Goal: Task Accomplishment & Management: Manage account settings

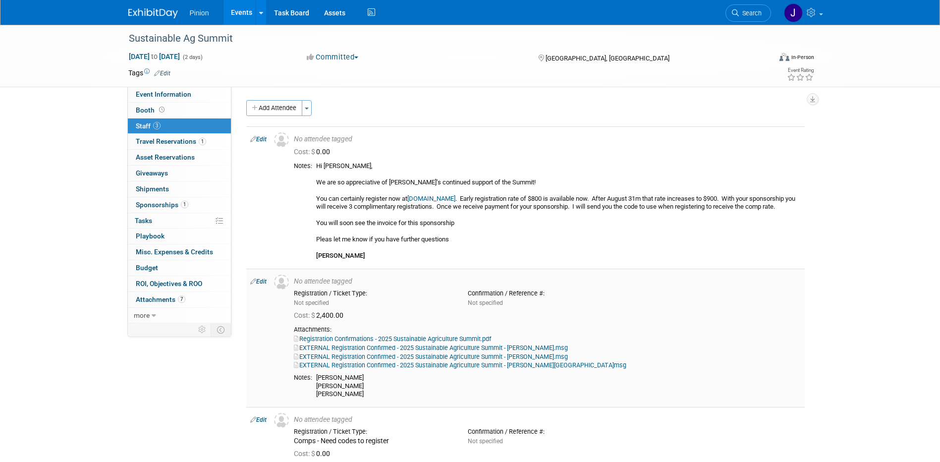
click at [495, 351] on link "EXTERNAL Registration Confirmed - 2025 Sustainable Agriculture Summit - [PERSON…" at bounding box center [431, 347] width 274 height 7
click at [429, 351] on link "EXTERNAL Registration Confirmed - 2025 Sustainable Agriculture Summit - [PERSON…" at bounding box center [431, 347] width 274 height 7
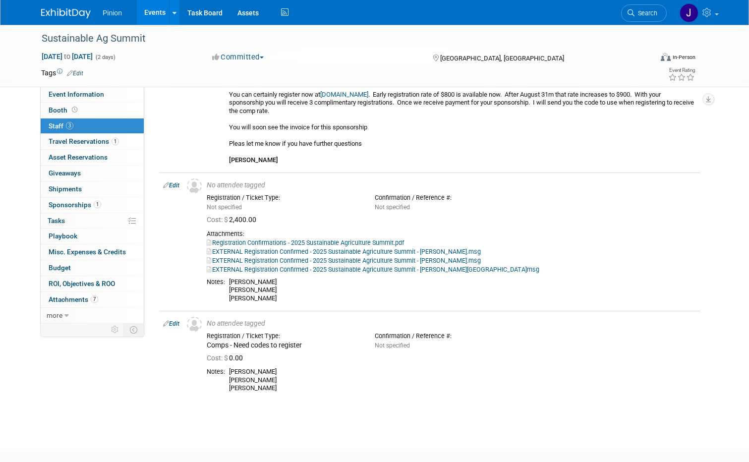
scroll to position [108, 0]
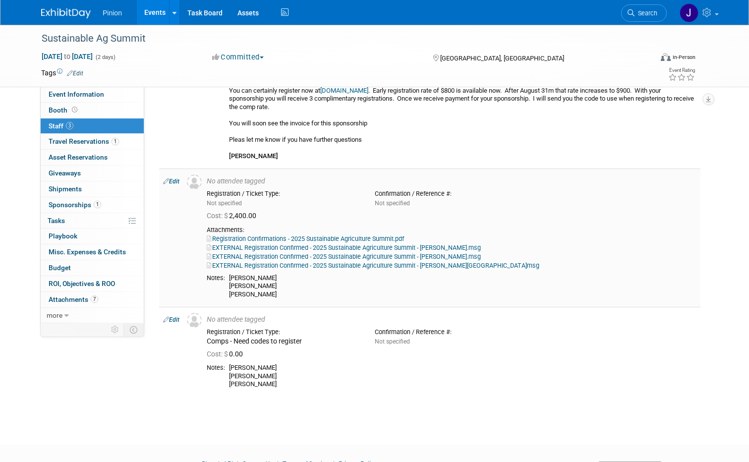
click at [167, 181] on link "Edit" at bounding box center [171, 181] width 16 height 7
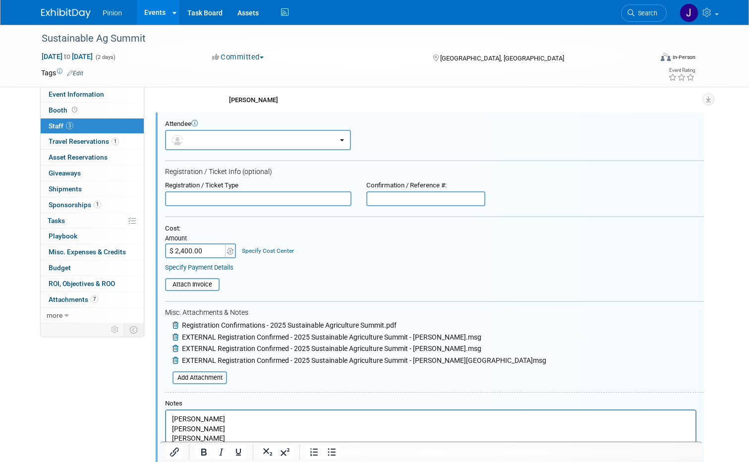
scroll to position [0, 0]
click at [198, 379] on input "file" at bounding box center [167, 377] width 118 height 11
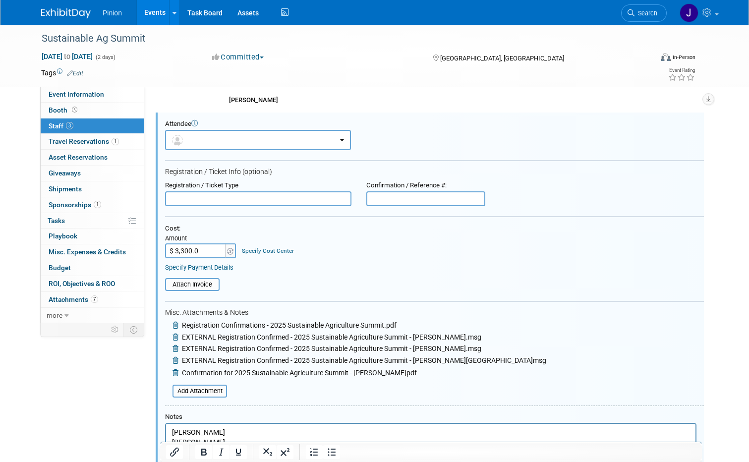
type input "$ 3,300.00"
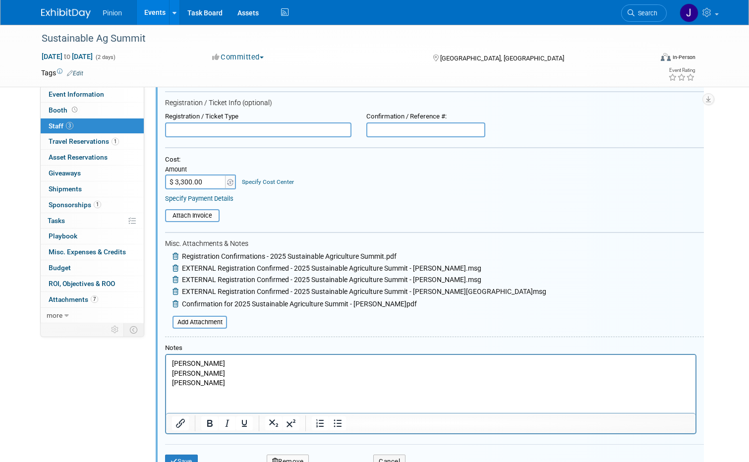
scroll to position [239, 0]
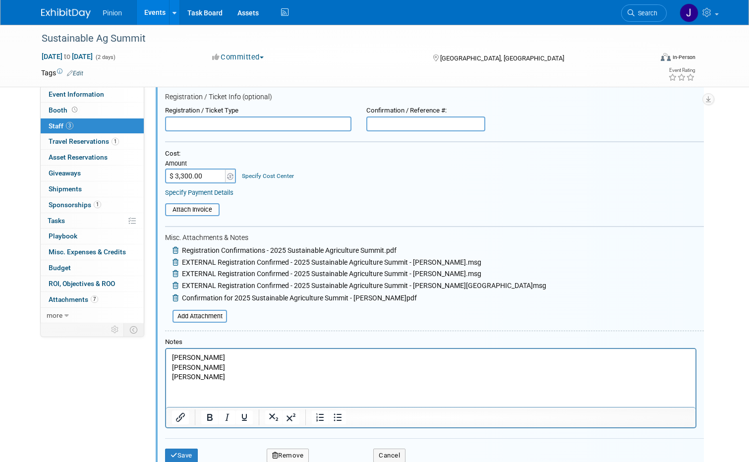
click at [247, 357] on p "[PERSON_NAME] [PERSON_NAME] [PERSON_NAME]" at bounding box center [431, 366] width 518 height 29
click at [237, 368] on p "[PERSON_NAME] $800 [PERSON_NAME] [PERSON_NAME]" at bounding box center [431, 366] width 518 height 29
click at [240, 370] on p "[PERSON_NAME] $800 [PERSON_NAME] $ [PERSON_NAME]" at bounding box center [431, 366] width 518 height 29
click at [241, 376] on p "[PERSON_NAME] $800 [PERSON_NAME] $800 [PERSON_NAME]" at bounding box center [431, 366] width 518 height 29
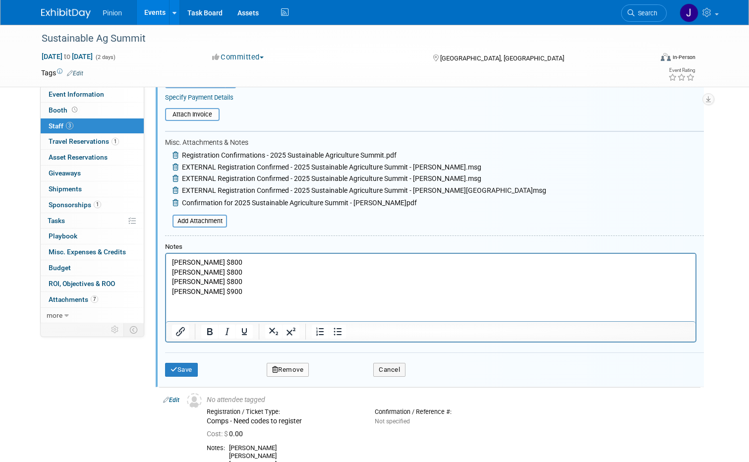
scroll to position [340, 0]
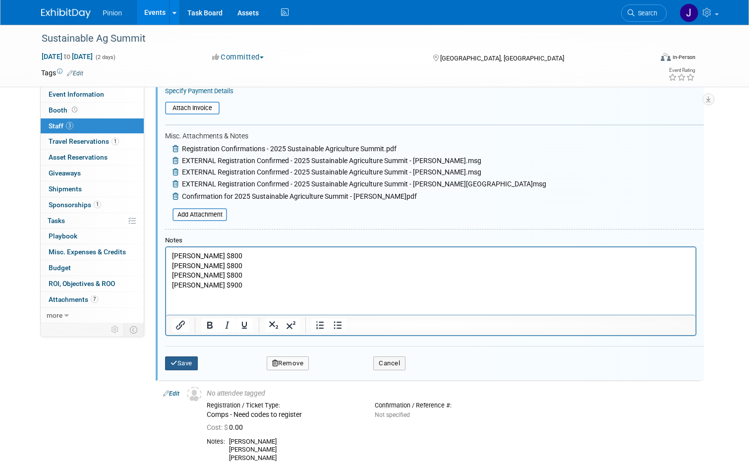
click at [182, 362] on button "Save" at bounding box center [181, 363] width 33 height 14
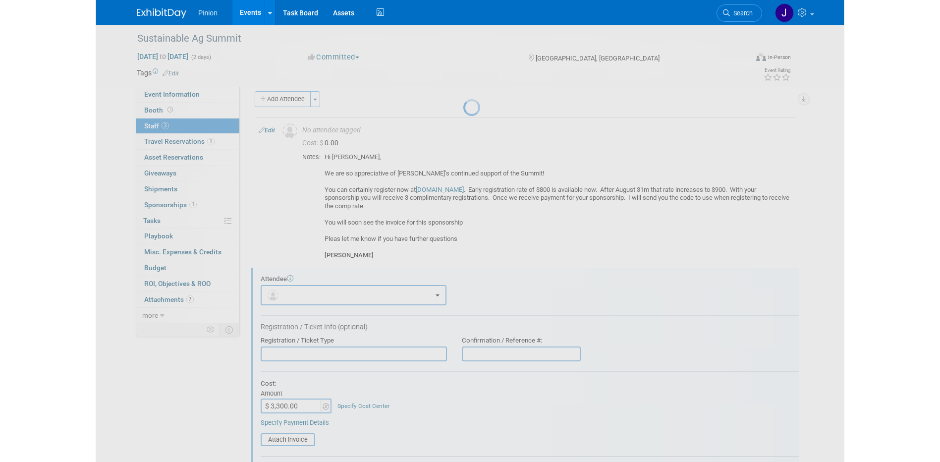
scroll to position [177, 0]
